Goal: Transaction & Acquisition: Download file/media

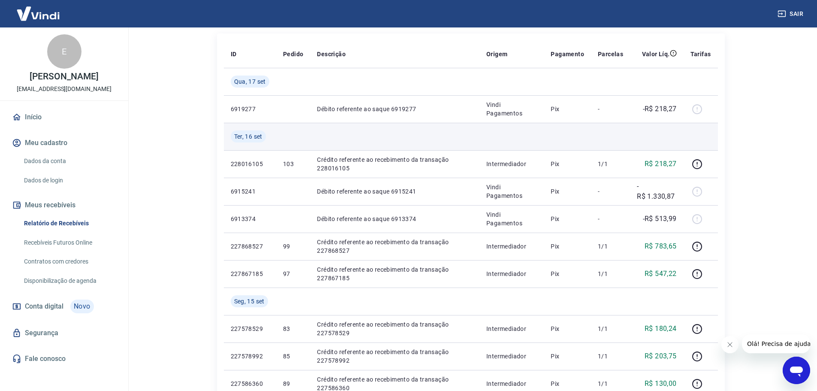
scroll to position [129, 0]
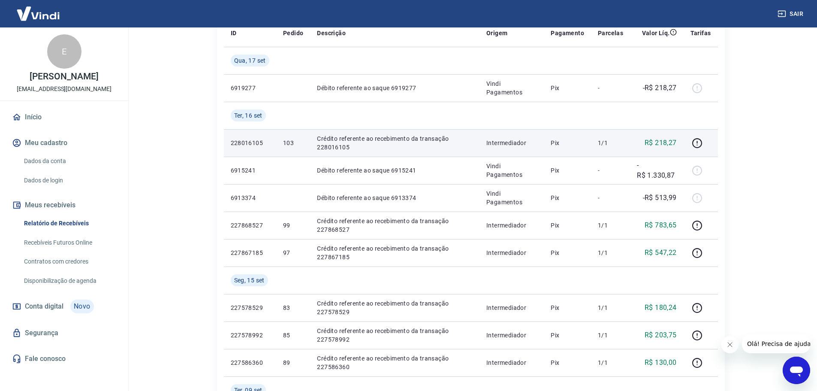
click at [658, 142] on p "R$ 218,27" at bounding box center [661, 143] width 32 height 10
drag, startPoint x: 226, startPoint y: 142, endPoint x: 262, endPoint y: 142, distance: 36.5
click at [262, 142] on td "228016105" at bounding box center [250, 142] width 52 height 27
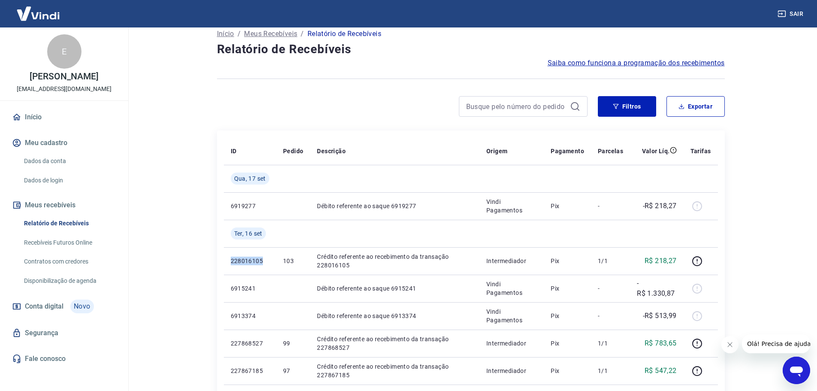
scroll to position [0, 0]
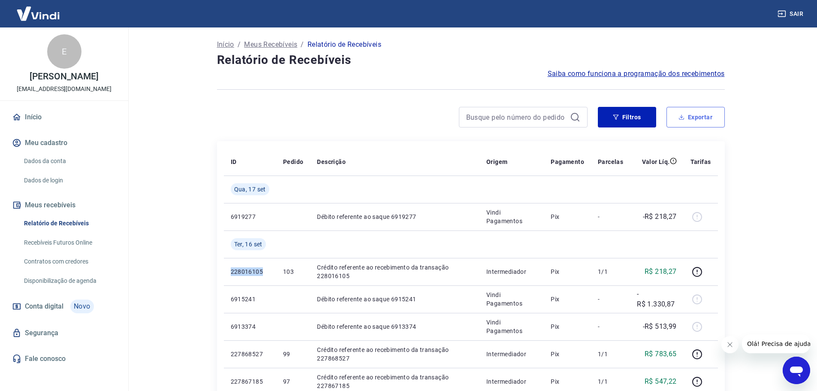
click at [699, 113] on button "Exportar" at bounding box center [696, 117] width 58 height 21
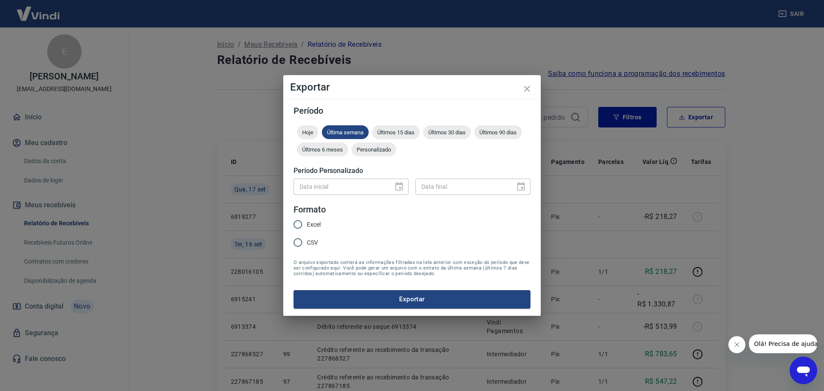
click at [398, 184] on div "Data inicial" at bounding box center [350, 186] width 115 height 16
click at [329, 178] on div "Data inicial Data inicial Data final Data final" at bounding box center [411, 185] width 237 height 21
click at [374, 149] on span "Personalizado" at bounding box center [373, 149] width 45 height 6
click at [398, 185] on icon "Choose date" at bounding box center [399, 186] width 8 height 9
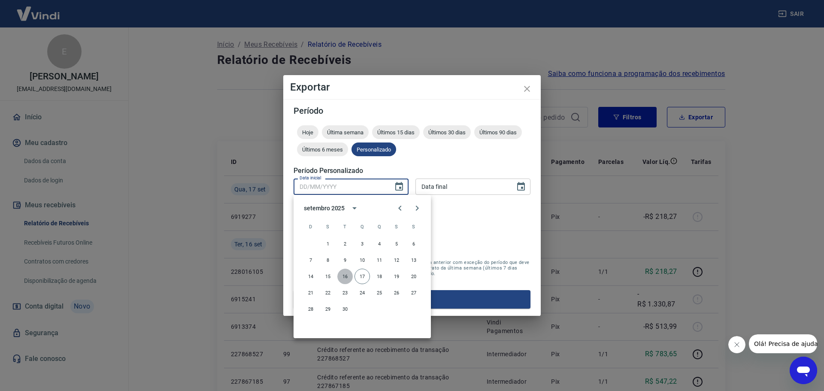
drag, startPoint x: 344, startPoint y: 275, endPoint x: 386, endPoint y: 227, distance: 63.5
click at [344, 274] on button "16" at bounding box center [344, 275] width 15 height 15
type input "16/09/2025"
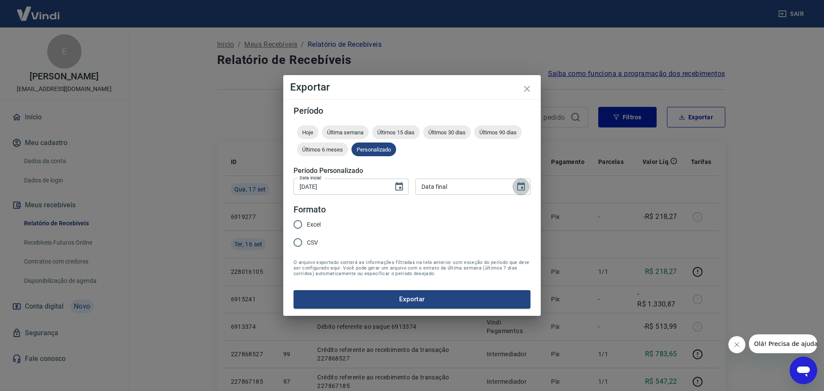
click at [524, 187] on icon "Choose date" at bounding box center [521, 186] width 10 height 10
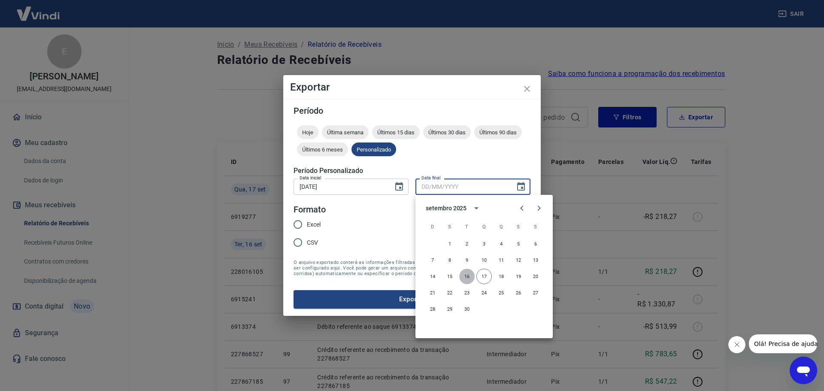
click at [464, 276] on button "16" at bounding box center [466, 275] width 15 height 15
type input "16/09/2025"
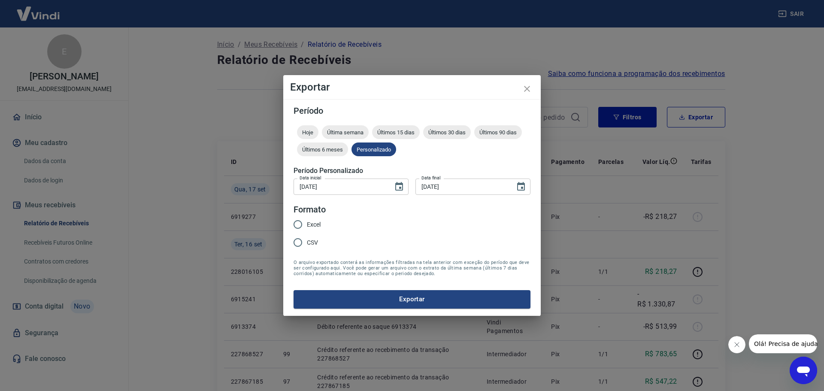
click at [383, 229] on form "Período Hoje Última semana Últimos 15 dias Últimos 30 dias Últimos 90 dias Últi…" at bounding box center [411, 207] width 237 height 202
click at [297, 223] on input "Excel" at bounding box center [298, 224] width 18 height 18
radio input "true"
click at [418, 297] on button "Exportar" at bounding box center [411, 299] width 237 height 18
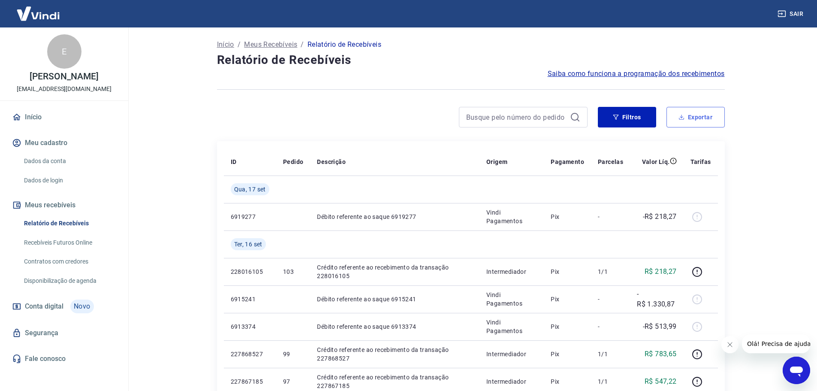
click at [702, 117] on button "Exportar" at bounding box center [696, 117] width 58 height 21
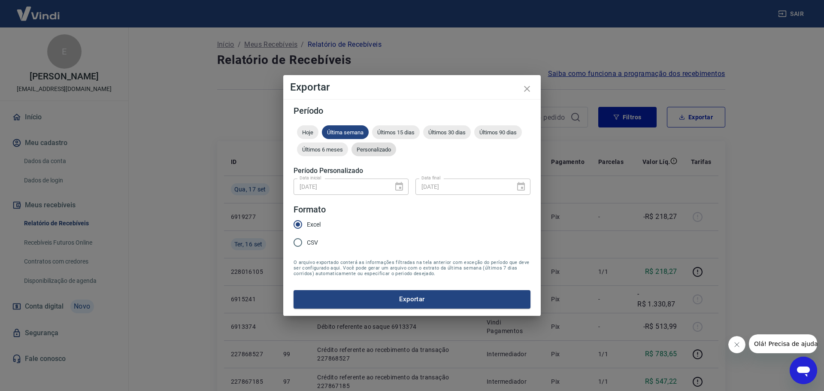
click at [375, 150] on span "Personalizado" at bounding box center [373, 149] width 45 height 6
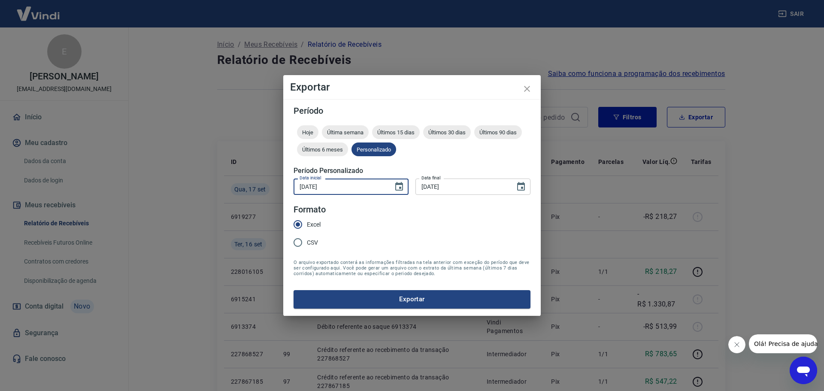
click at [380, 187] on input "16/09/2025" at bounding box center [340, 186] width 94 height 16
click at [298, 242] on input "CSV" at bounding box center [298, 242] width 18 height 18
radio input "true"
click at [389, 307] on button "Exportar" at bounding box center [411, 299] width 237 height 18
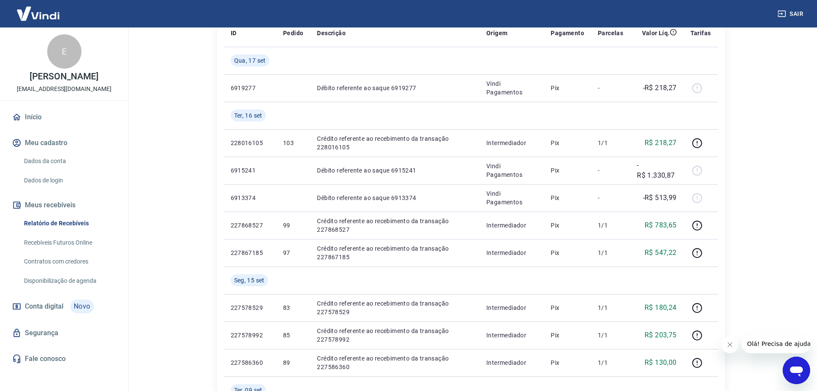
scroll to position [86, 0]
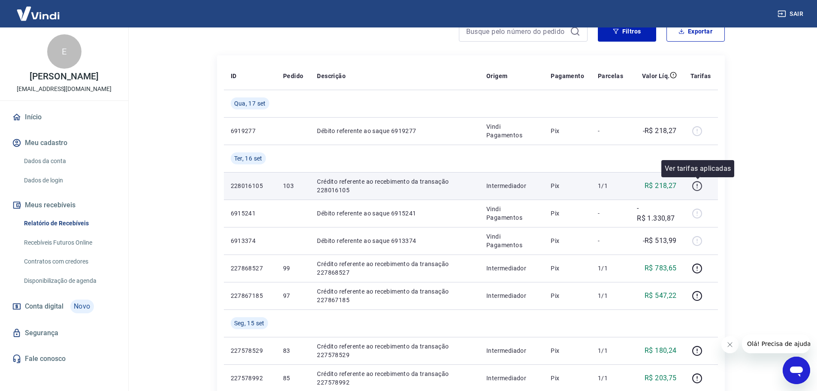
click at [697, 186] on icon "button" at bounding box center [697, 186] width 11 height 11
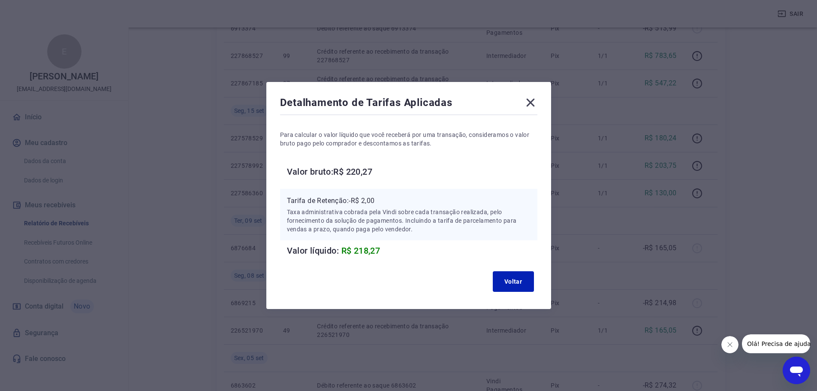
scroll to position [300, 0]
click at [516, 281] on button "Voltar" at bounding box center [513, 281] width 41 height 21
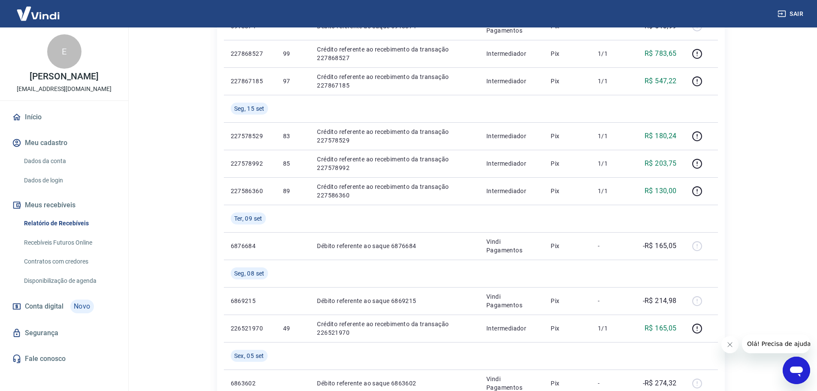
click at [73, 242] on link "Recebíveis Futuros Online" at bounding box center [69, 243] width 97 height 18
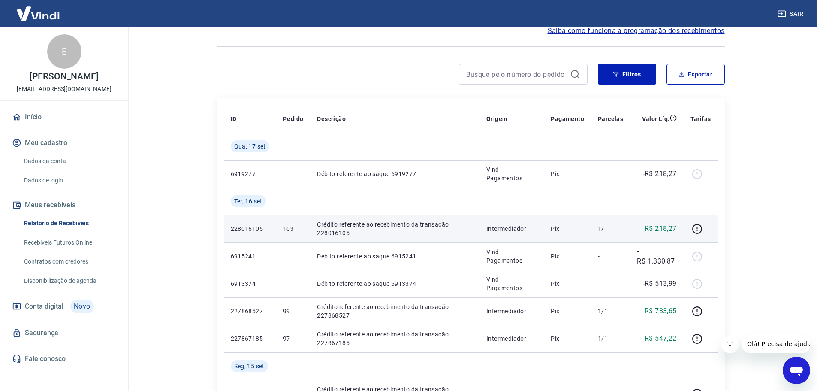
click at [167, 106] on main "Início / Meus Recebíveis / Relatório de Recebíveis Relatório de Recebíveis Saib…" at bounding box center [470, 166] width 693 height 363
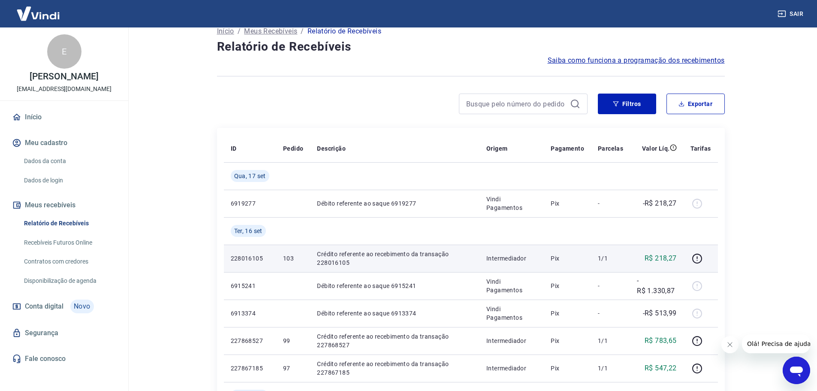
scroll to position [0, 0]
